Goal: Transaction & Acquisition: Purchase product/service

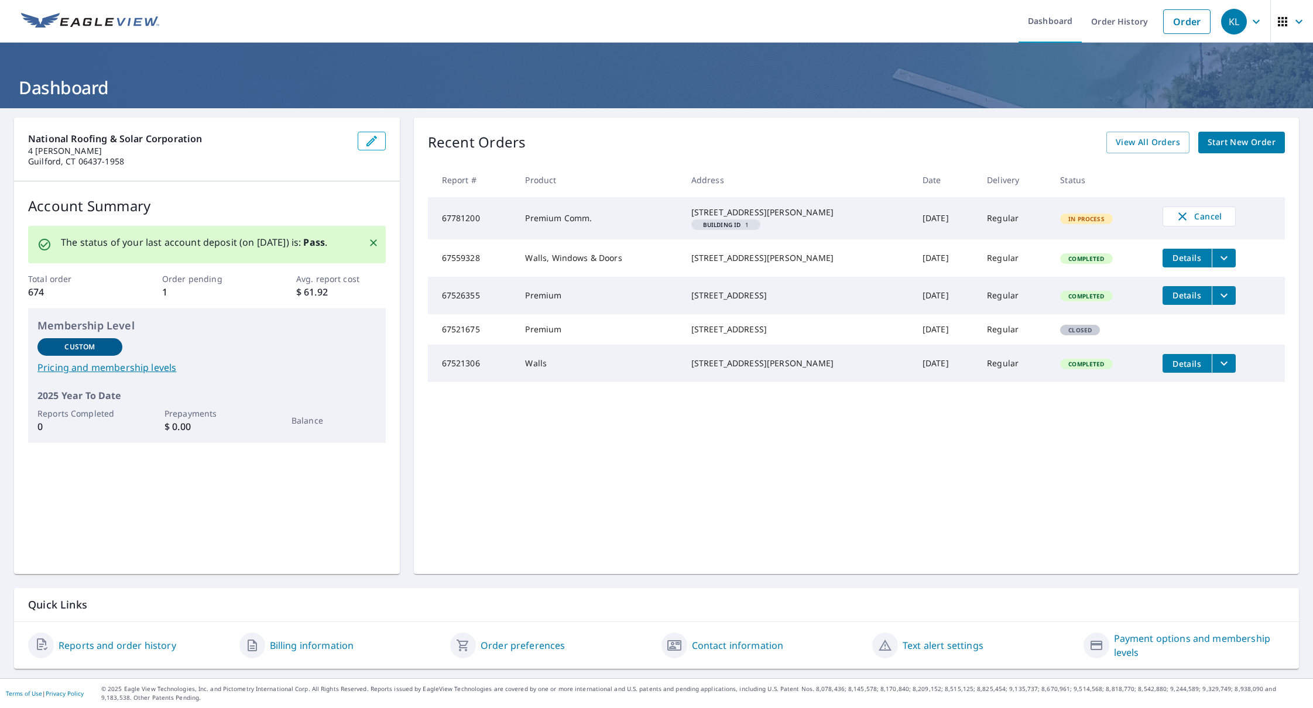
drag, startPoint x: 691, startPoint y: 212, endPoint x: 823, endPoint y: 219, distance: 132.4
click at [823, 218] on div "[STREET_ADDRESS][PERSON_NAME]" at bounding box center [797, 213] width 212 height 12
copy div "[STREET_ADDRESS][PERSON_NAME]"
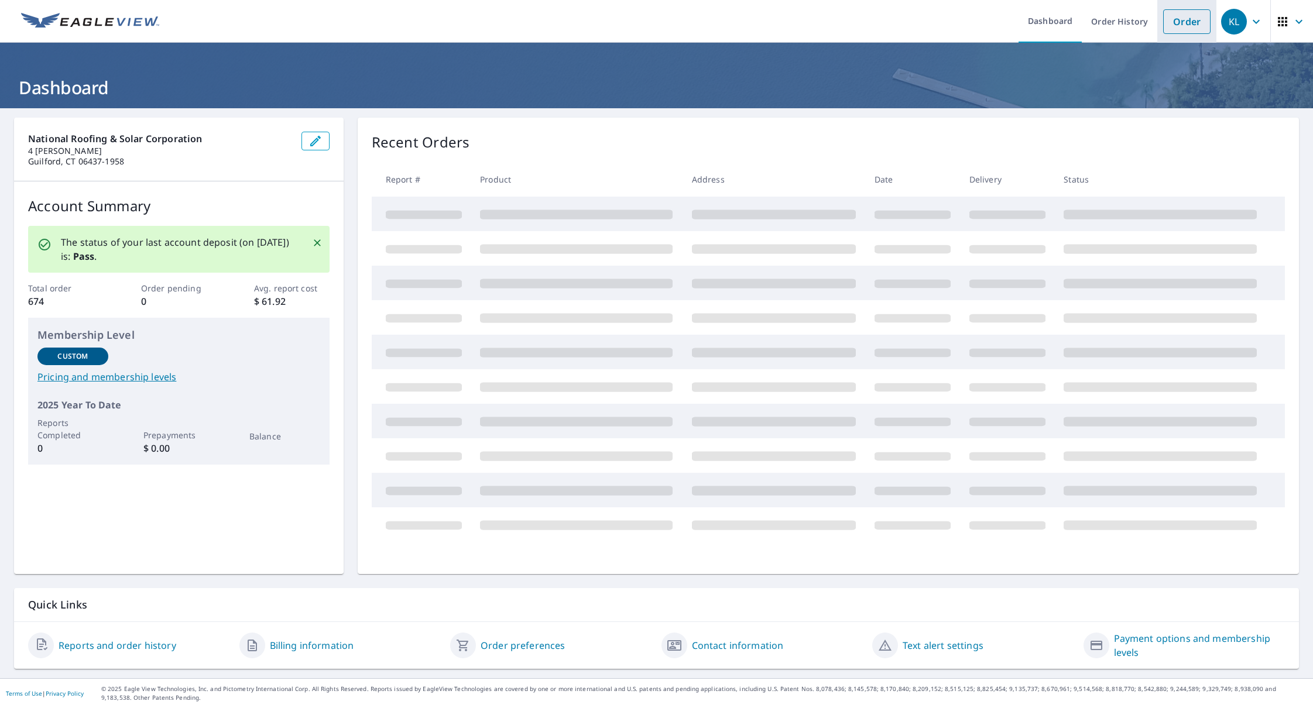
click at [1194, 25] on link "Order" at bounding box center [1186, 21] width 47 height 25
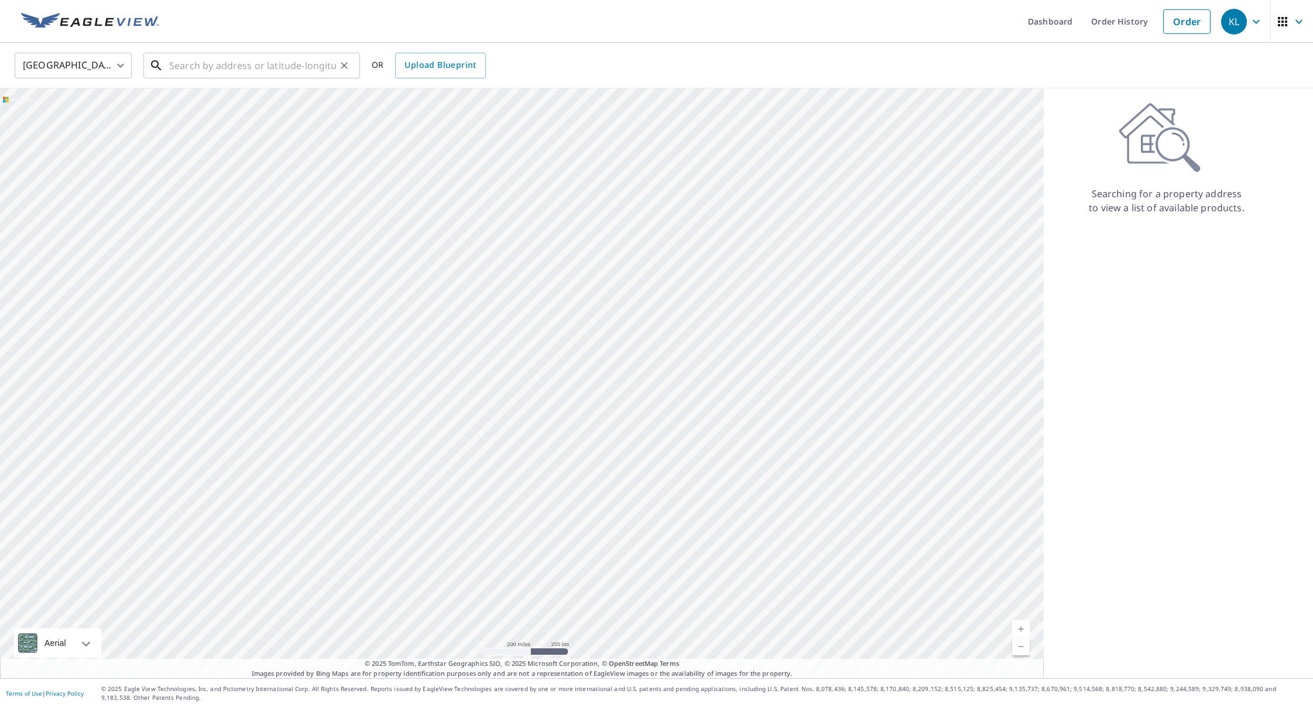
click at [304, 58] on input "text" at bounding box center [252, 65] width 167 height 33
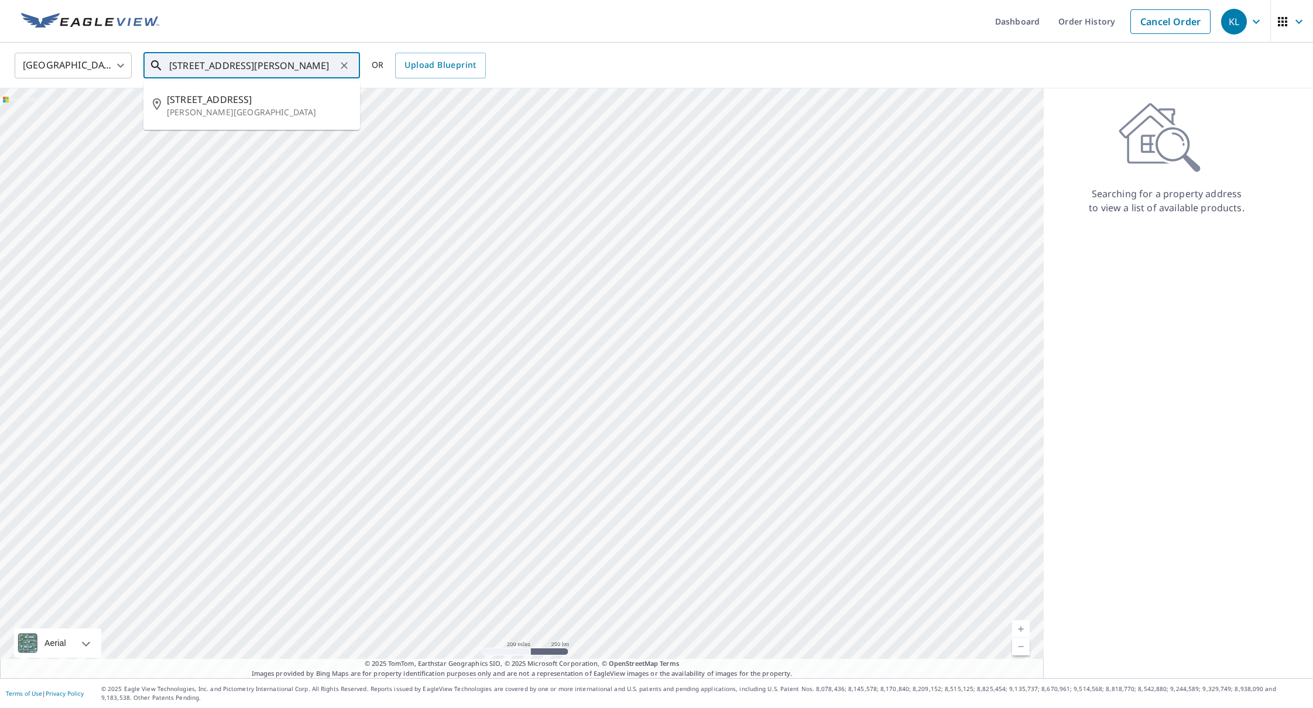
type input "204 main st chester CT"
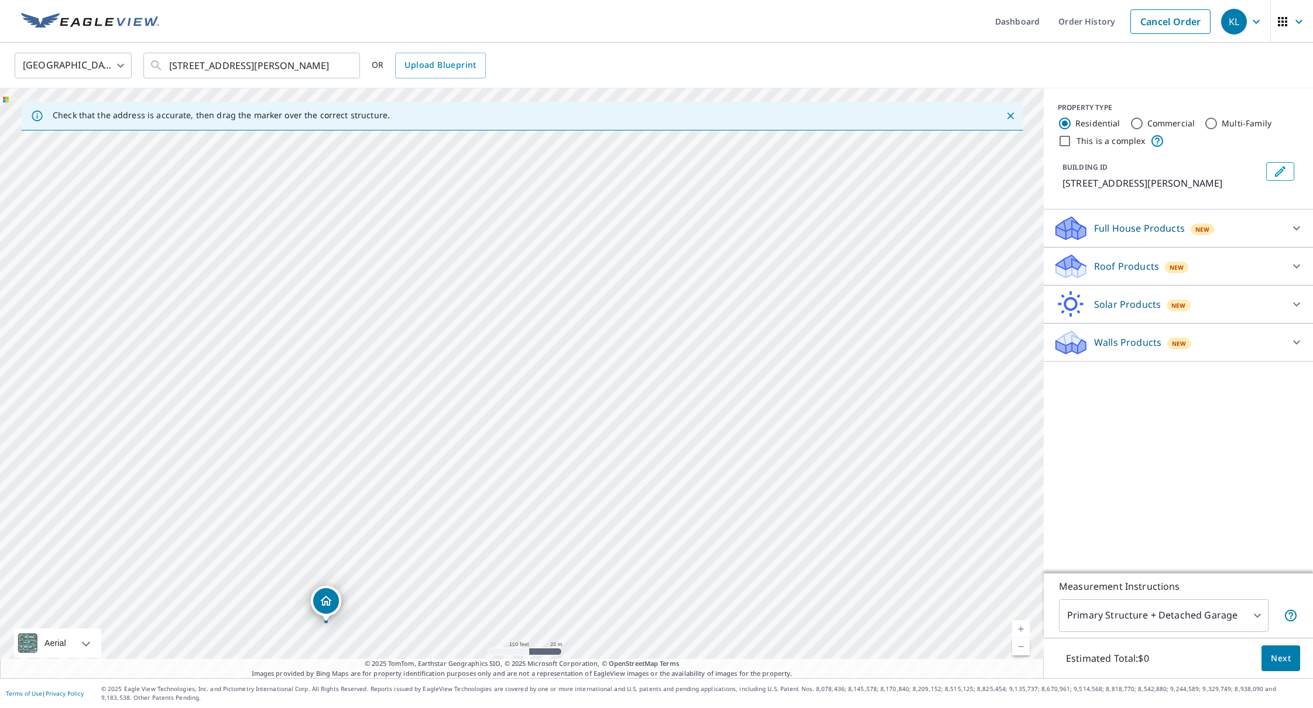
drag, startPoint x: 808, startPoint y: 307, endPoint x: 609, endPoint y: 533, distance: 301.0
click at [612, 545] on div "204 W Main St Chester, CT 06412" at bounding box center [521, 383] width 1043 height 590
drag, startPoint x: 550, startPoint y: 459, endPoint x: 1031, endPoint y: 352, distance: 492.8
click at [1059, 350] on div "Check that the address is accurate, then drag the marker over the correct struc…" at bounding box center [656, 383] width 1313 height 590
drag, startPoint x: 451, startPoint y: 535, endPoint x: 439, endPoint y: 507, distance: 30.7
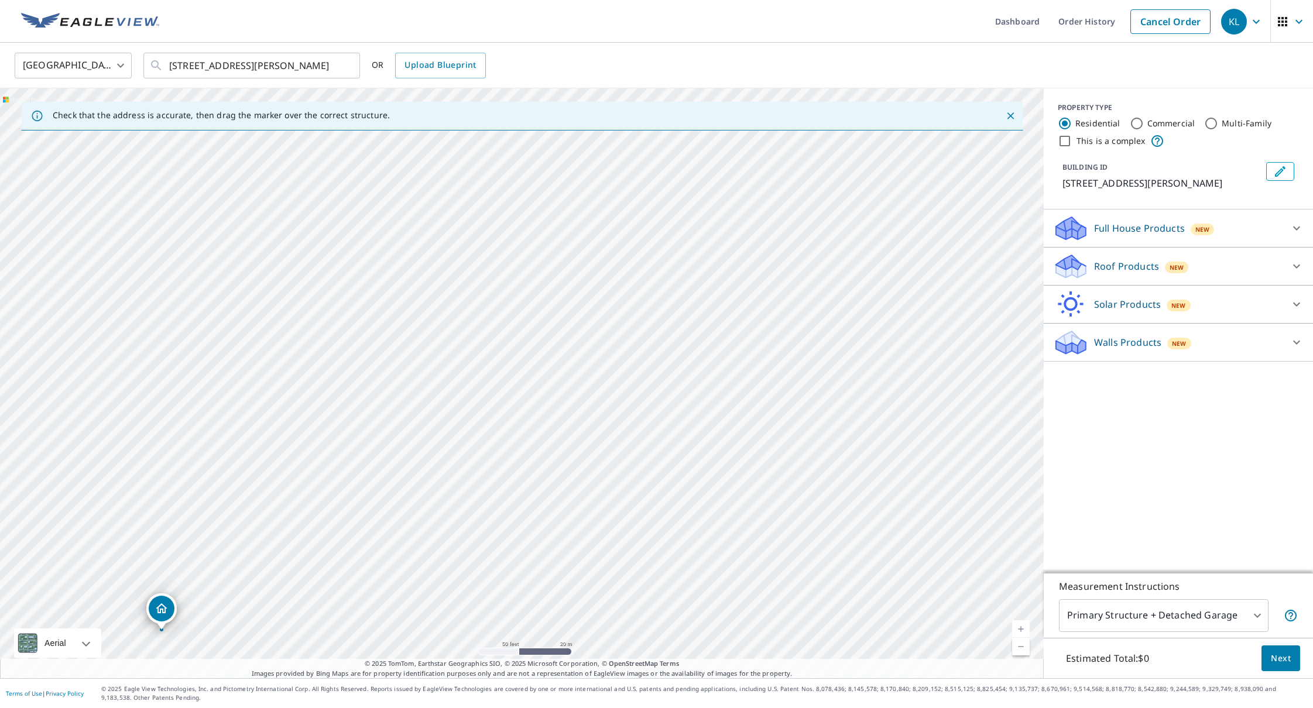
click at [698, 410] on div "204 W Main St Chester, CT 06412" at bounding box center [521, 383] width 1043 height 590
drag, startPoint x: 153, startPoint y: 611, endPoint x: 554, endPoint y: 295, distance: 510.9
drag, startPoint x: 576, startPoint y: 405, endPoint x: 565, endPoint y: 541, distance: 136.8
click at [565, 542] on div "204 W Main St Chester Center, CT 06412" at bounding box center [521, 383] width 1043 height 590
drag, startPoint x: 373, startPoint y: 483, endPoint x: 531, endPoint y: 471, distance: 158.5
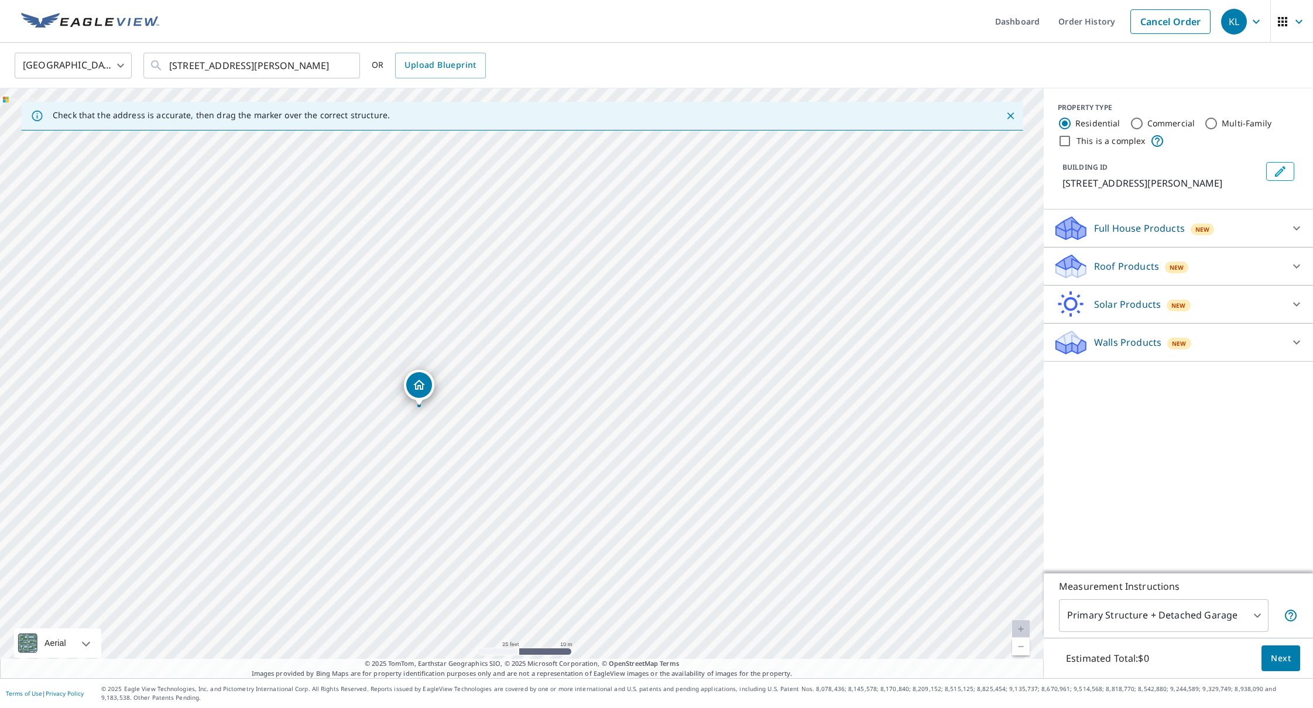
drag, startPoint x: 909, startPoint y: 411, endPoint x: 807, endPoint y: 435, distance: 104.6
click at [806, 436] on div "195 W Main St Chester Center, CT 06412" at bounding box center [521, 383] width 1043 height 590
click at [1299, 272] on icon at bounding box center [1296, 266] width 14 height 14
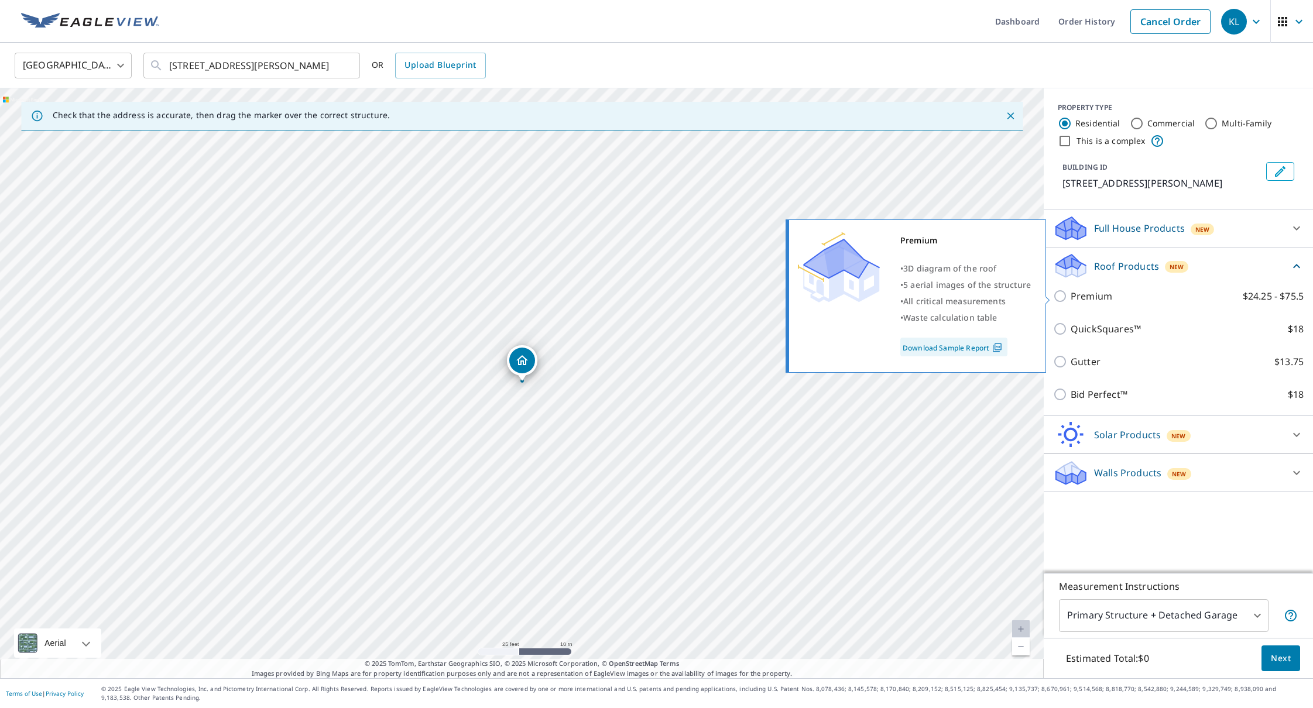
click at [1064, 301] on input "Premium $24.25 - $75.5" at bounding box center [1062, 296] width 18 height 14
checkbox input "true"
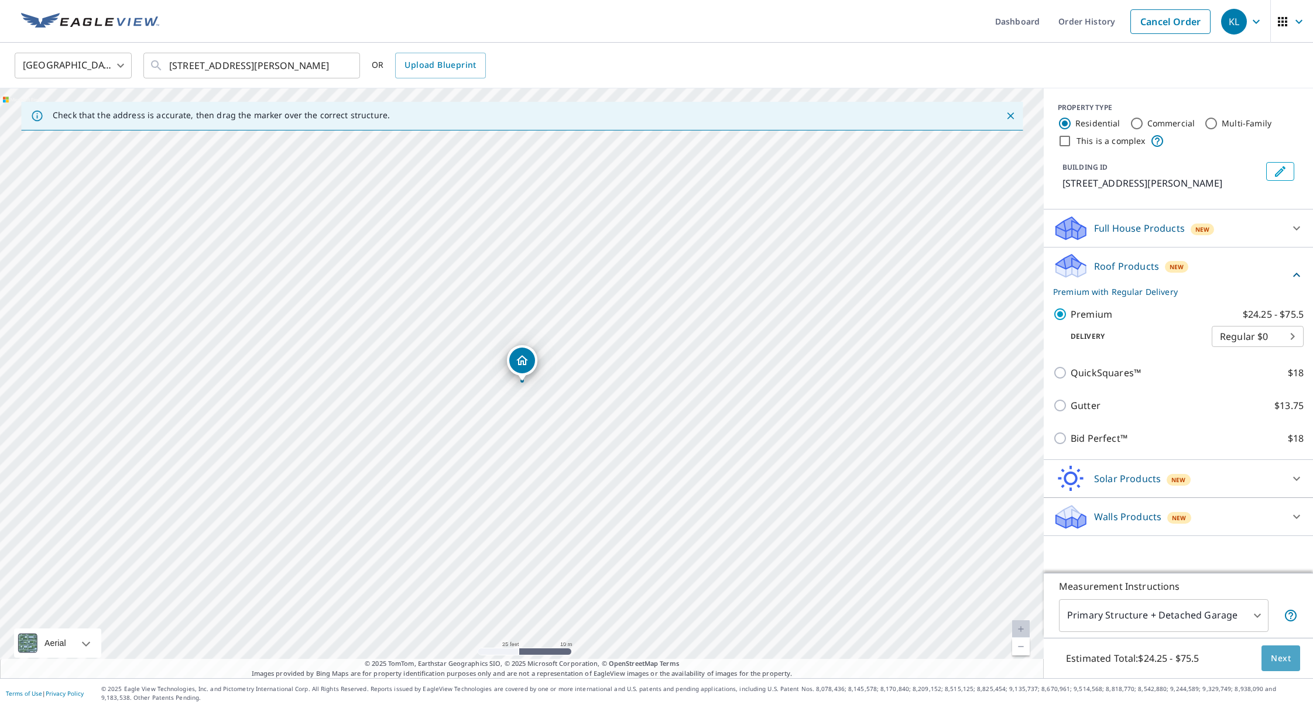
click at [1285, 655] on span "Next" at bounding box center [1281, 658] width 20 height 15
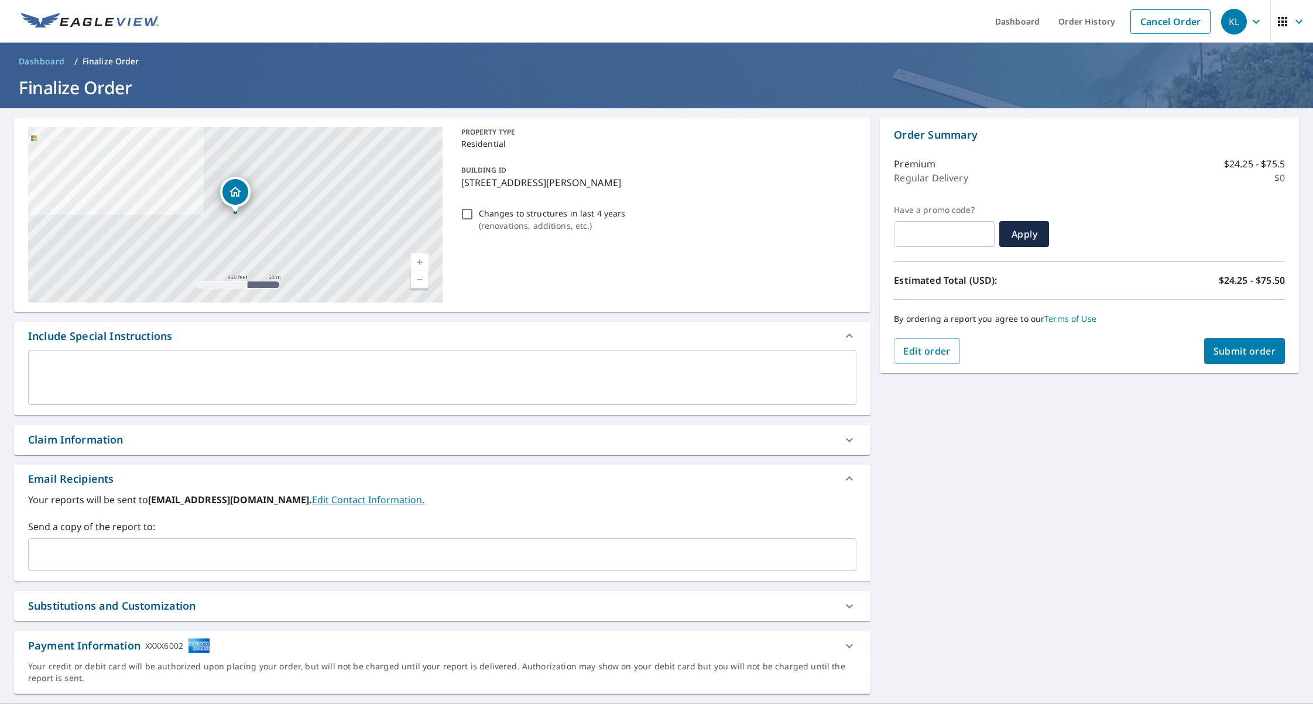
click at [1251, 346] on span "Submit order" at bounding box center [1244, 351] width 63 height 13
checkbox input "true"
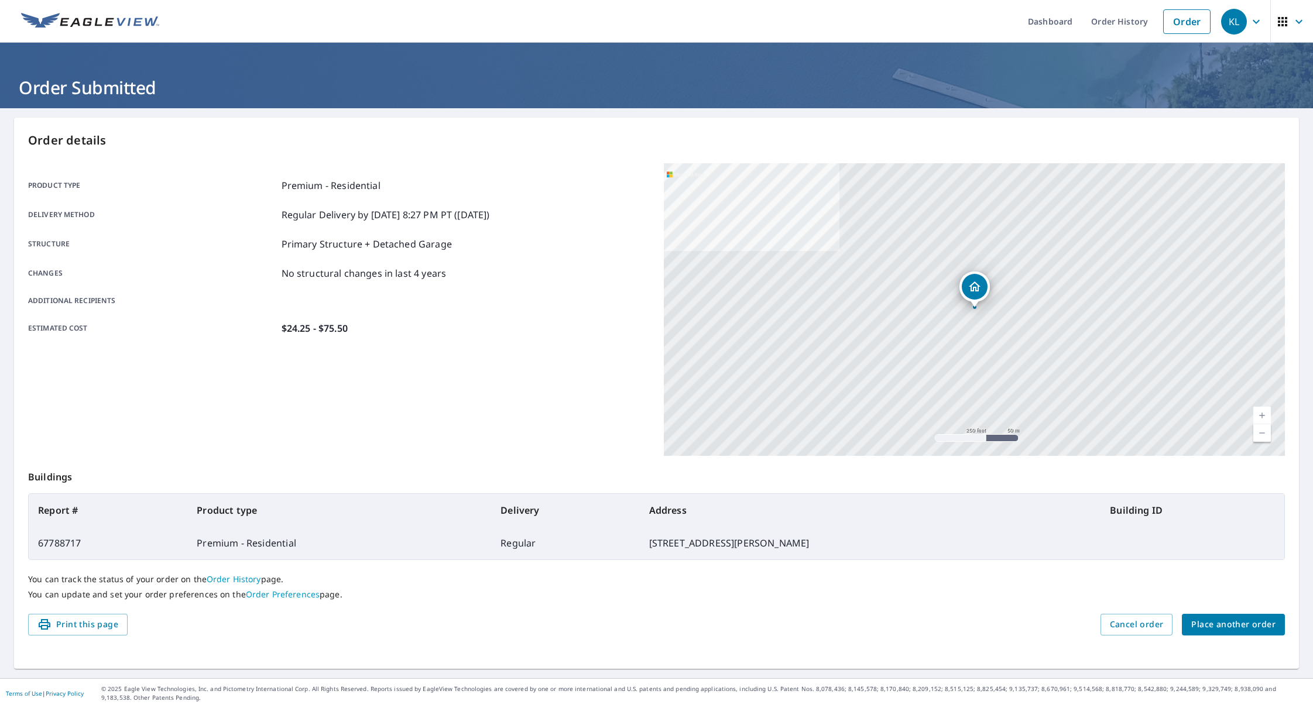
click at [1234, 630] on span "Place another order" at bounding box center [1233, 624] width 84 height 15
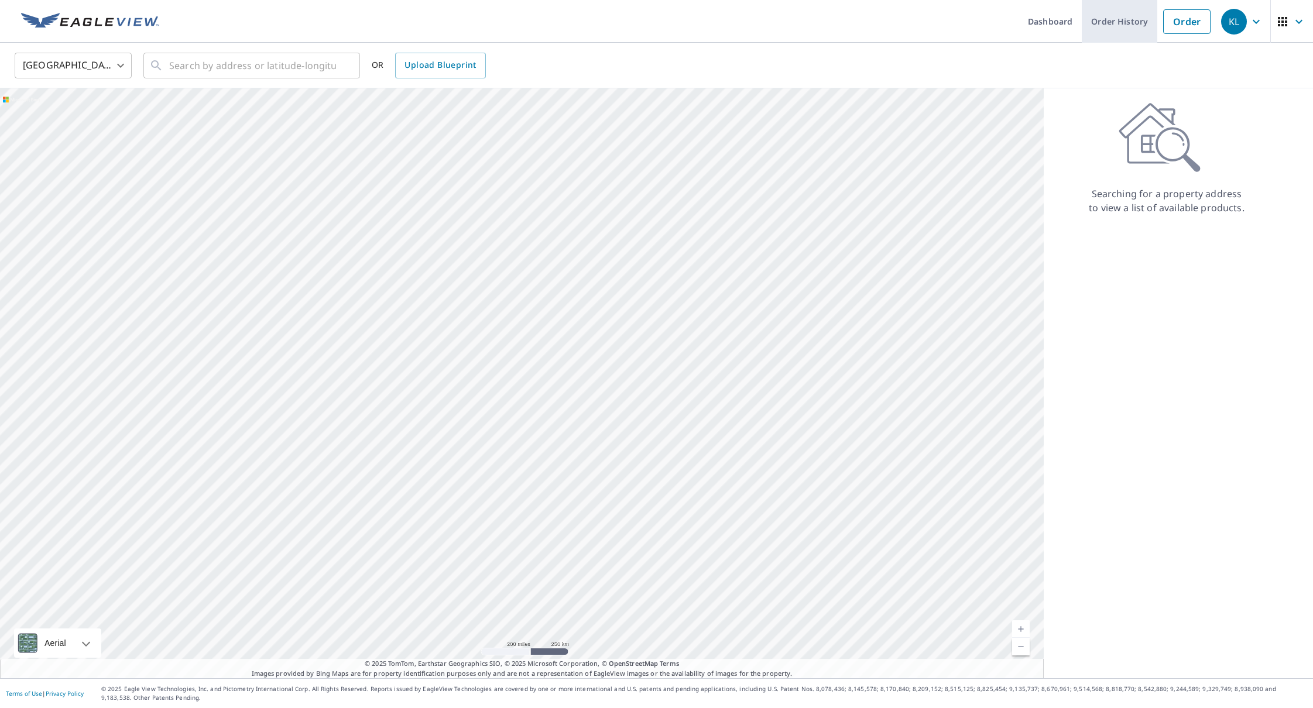
click at [1086, 22] on link "Order History" at bounding box center [1118, 21] width 75 height 43
